Goal: Task Accomplishment & Management: Complete application form

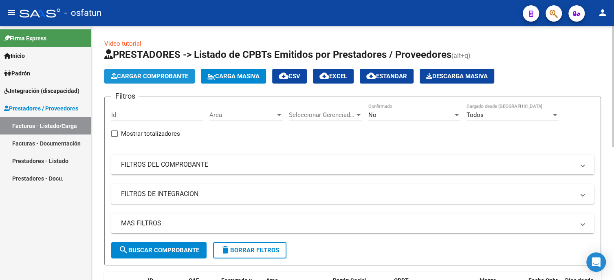
click at [133, 78] on span "Cargar Comprobante" at bounding box center [149, 76] width 77 height 7
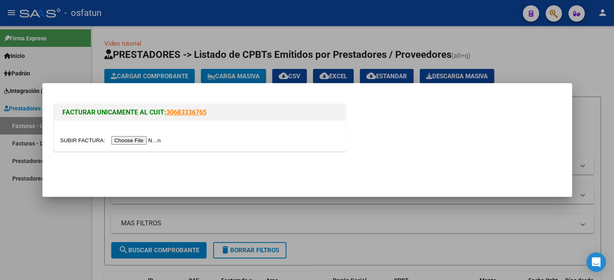
click at [147, 140] on input "file" at bounding box center [111, 140] width 103 height 9
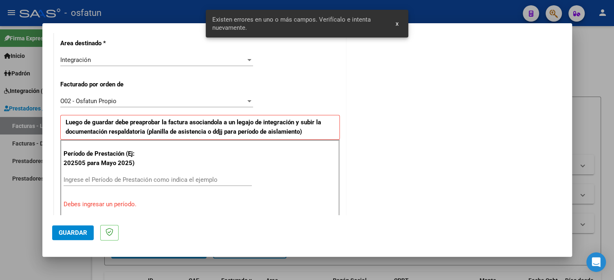
scroll to position [233, 0]
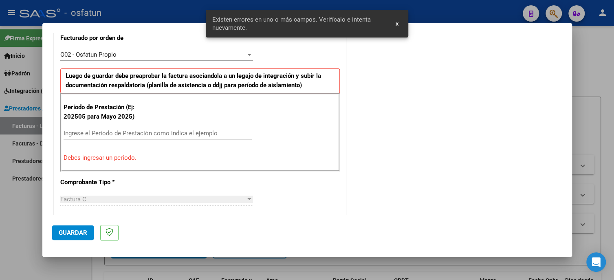
click at [125, 136] on input "Ingrese el Período de Prestación como indica el ejemplo" at bounding box center [158, 133] width 188 height 7
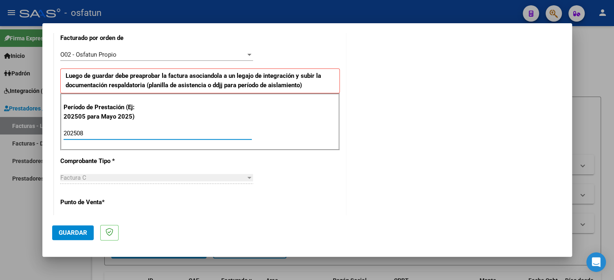
type input "202508"
click at [78, 229] on span "Guardar" at bounding box center [73, 232] width 29 height 7
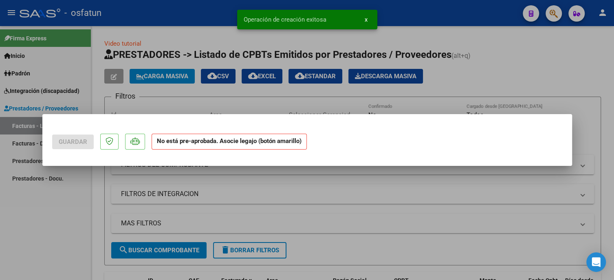
scroll to position [0, 0]
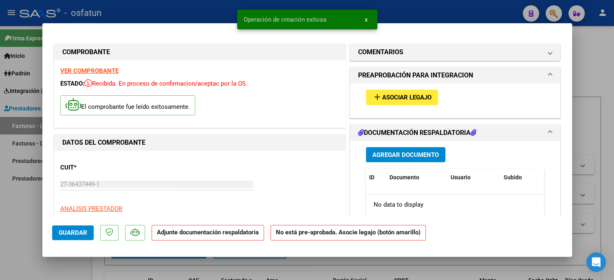
click at [366, 99] on button "add Asociar Legajo" at bounding box center [402, 97] width 72 height 15
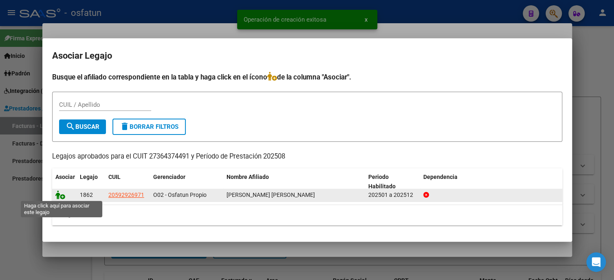
click at [63, 196] on icon at bounding box center [60, 194] width 10 height 9
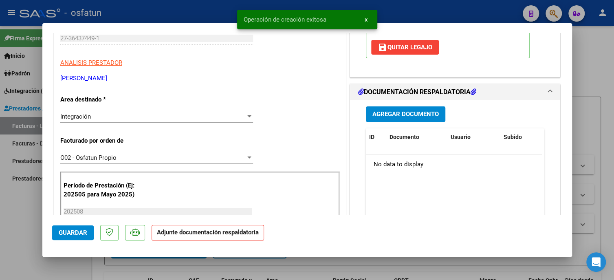
scroll to position [163, 0]
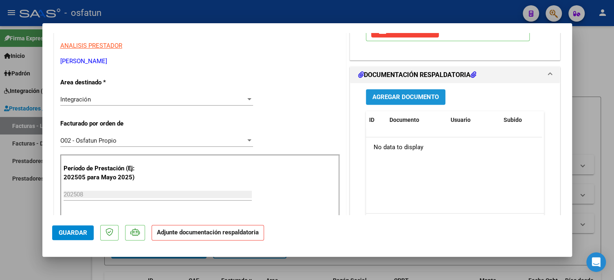
click at [422, 100] on button "Agregar Documento" at bounding box center [405, 96] width 79 height 15
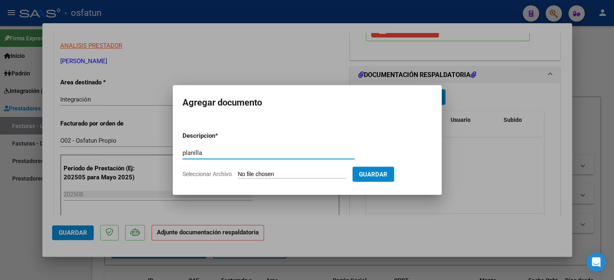
type input "planilla"
click at [305, 165] on div "planilla Escriba aquí una descripcion" at bounding box center [268, 157] width 172 height 20
click at [303, 173] on input "Seleccionar Archivo" at bounding box center [292, 175] width 108 height 8
type input "C:\fakepath\Planilla Agosto25 [PERSON_NAME].pdf"
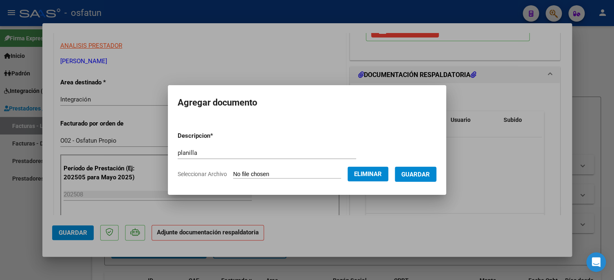
click at [418, 178] on button "Guardar" at bounding box center [416, 174] width 42 height 15
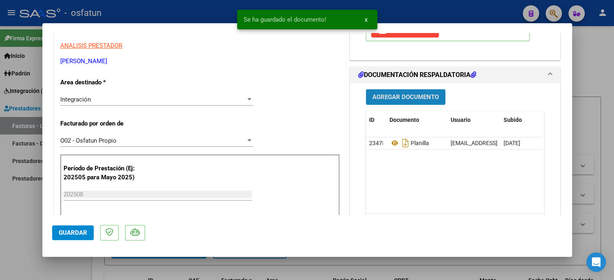
click at [379, 99] on span "Agregar Documento" at bounding box center [405, 97] width 66 height 7
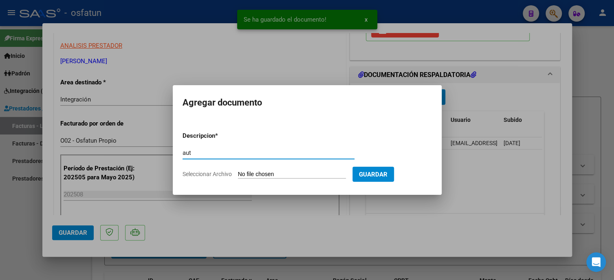
type input "aut"
drag, startPoint x: 288, startPoint y: 166, endPoint x: 288, endPoint y: 171, distance: 4.5
click at [289, 165] on div "aut Escriba aquí una descripcion" at bounding box center [268, 157] width 172 height 20
click at [288, 171] on input "Seleccionar Archivo" at bounding box center [292, 175] width 108 height 8
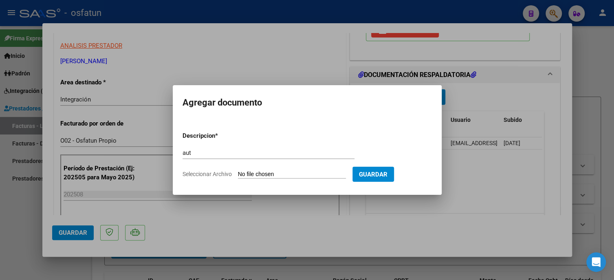
type input "C:\fakepath\Autorizacion [PERSON_NAME] (1).pdf"
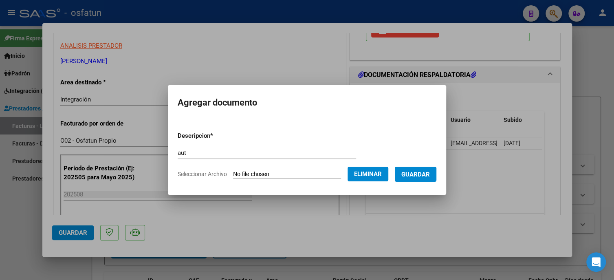
click at [426, 174] on span "Guardar" at bounding box center [415, 174] width 29 height 7
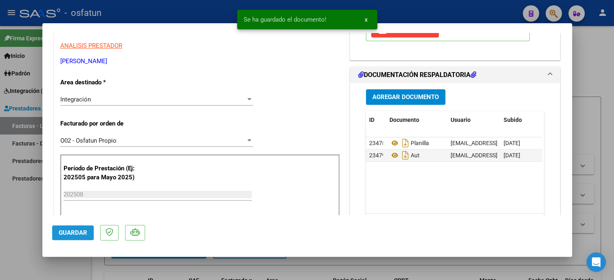
click at [62, 232] on span "Guardar" at bounding box center [73, 232] width 29 height 7
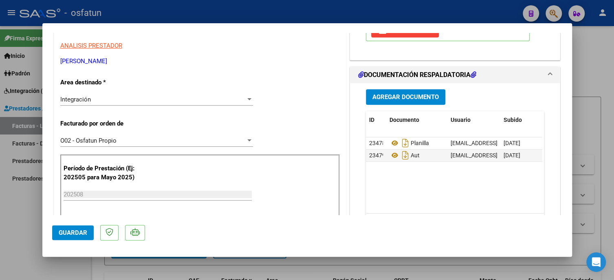
click at [59, 232] on span "Guardar" at bounding box center [73, 232] width 29 height 7
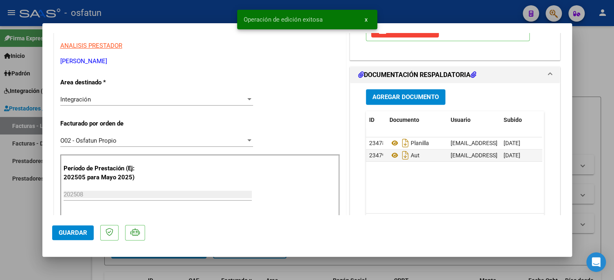
click at [27, 219] on div at bounding box center [307, 140] width 614 height 280
type input "$ 0,00"
